Goal: Task Accomplishment & Management: Manage account settings

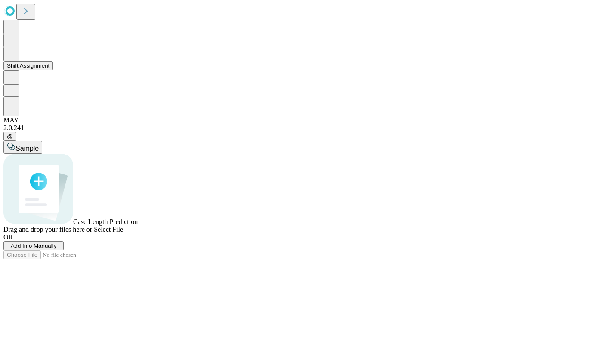
click at [15, 58] on icon at bounding box center [11, 54] width 7 height 8
click at [46, 70] on button "Shift Assignment" at bounding box center [28, 65] width 50 height 9
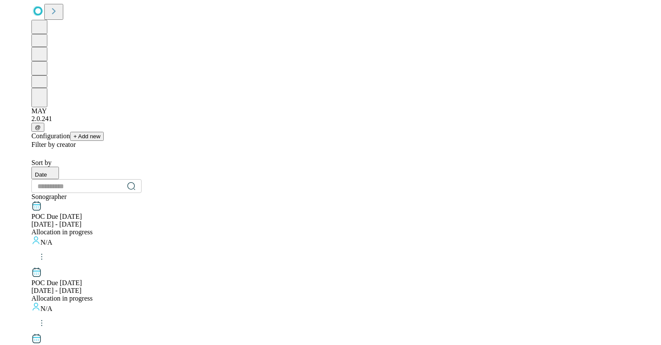
scroll to position [857, 0]
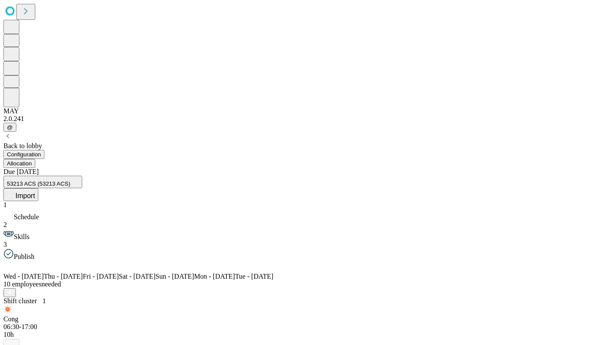
click at [35, 159] on button "Allocation" at bounding box center [19, 163] width 32 height 9
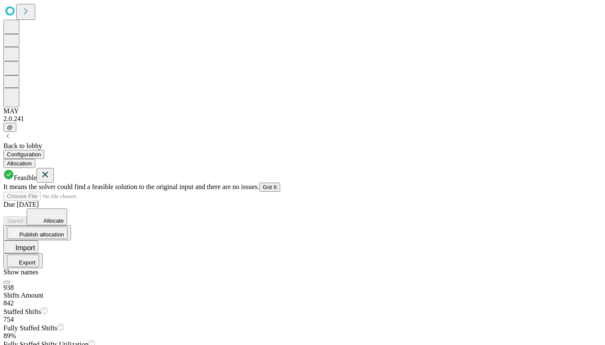
click at [48, 172] on icon at bounding box center [46, 175] width 6 height 6
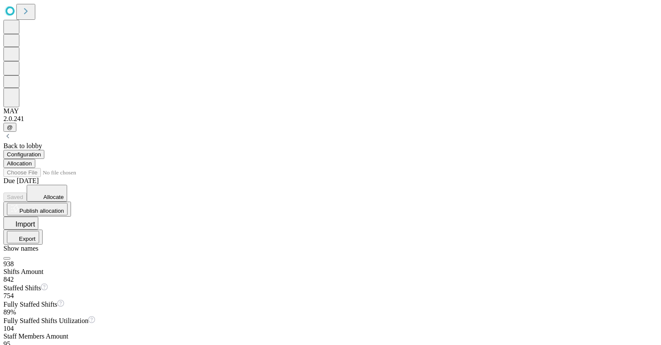
click at [39, 231] on button "Export" at bounding box center [23, 237] width 32 height 12
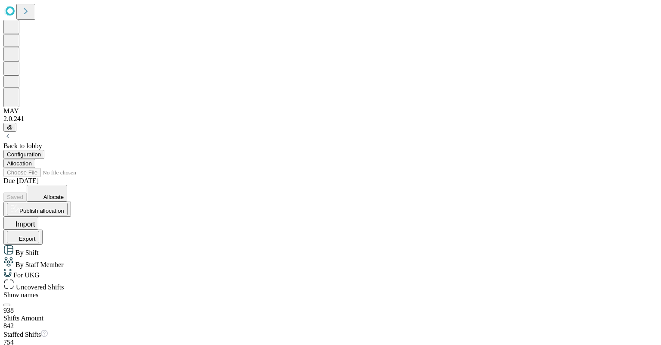
click at [64, 283] on span "Uncovered Shifts" at bounding box center [39, 286] width 50 height 7
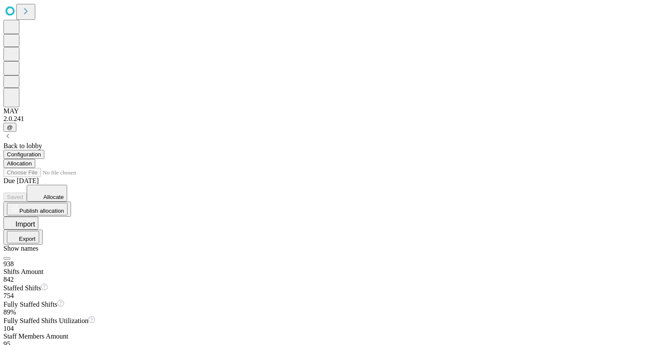
click at [39, 231] on button "Export" at bounding box center [23, 237] width 32 height 12
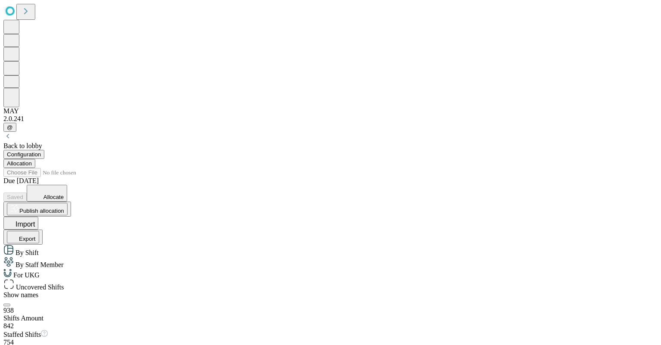
click at [39, 249] on span "By Shift" at bounding box center [26, 252] width 25 height 7
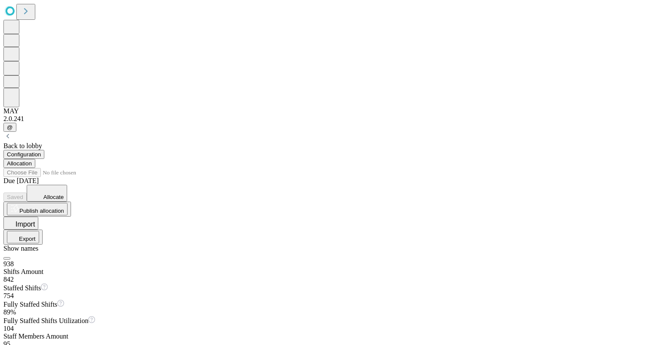
click at [39, 231] on button "Export" at bounding box center [23, 237] width 32 height 12
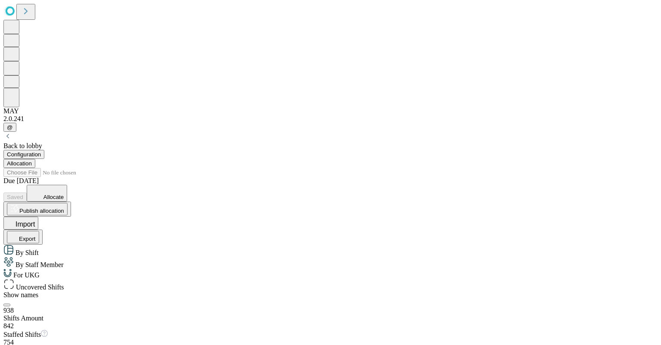
click at [40, 271] on span "For UKG" at bounding box center [26, 274] width 28 height 7
